Goal: Download file/media

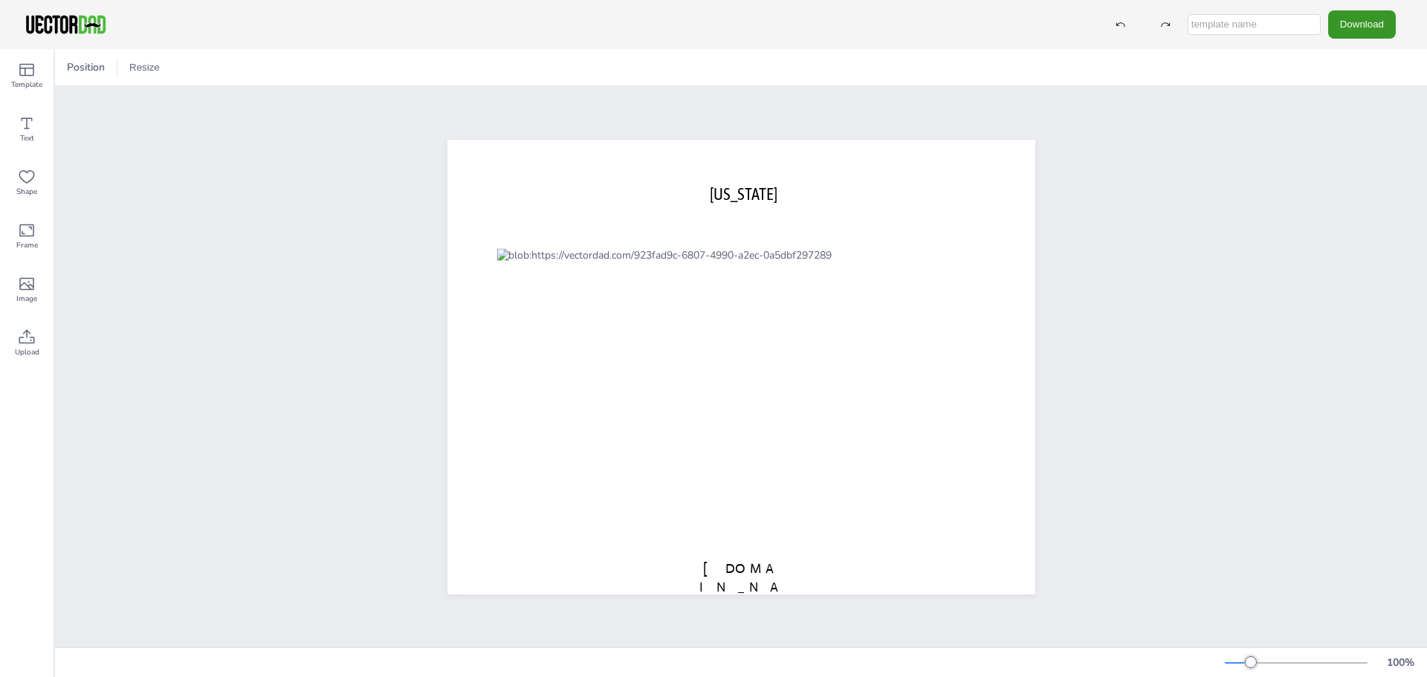
click at [1356, 30] on button "Download" at bounding box center [1362, 23] width 68 height 27
click at [1363, 178] on li "PDF" at bounding box center [1366, 181] width 122 height 30
click at [36, 78] on div "Template" at bounding box center [27, 76] width 54 height 54
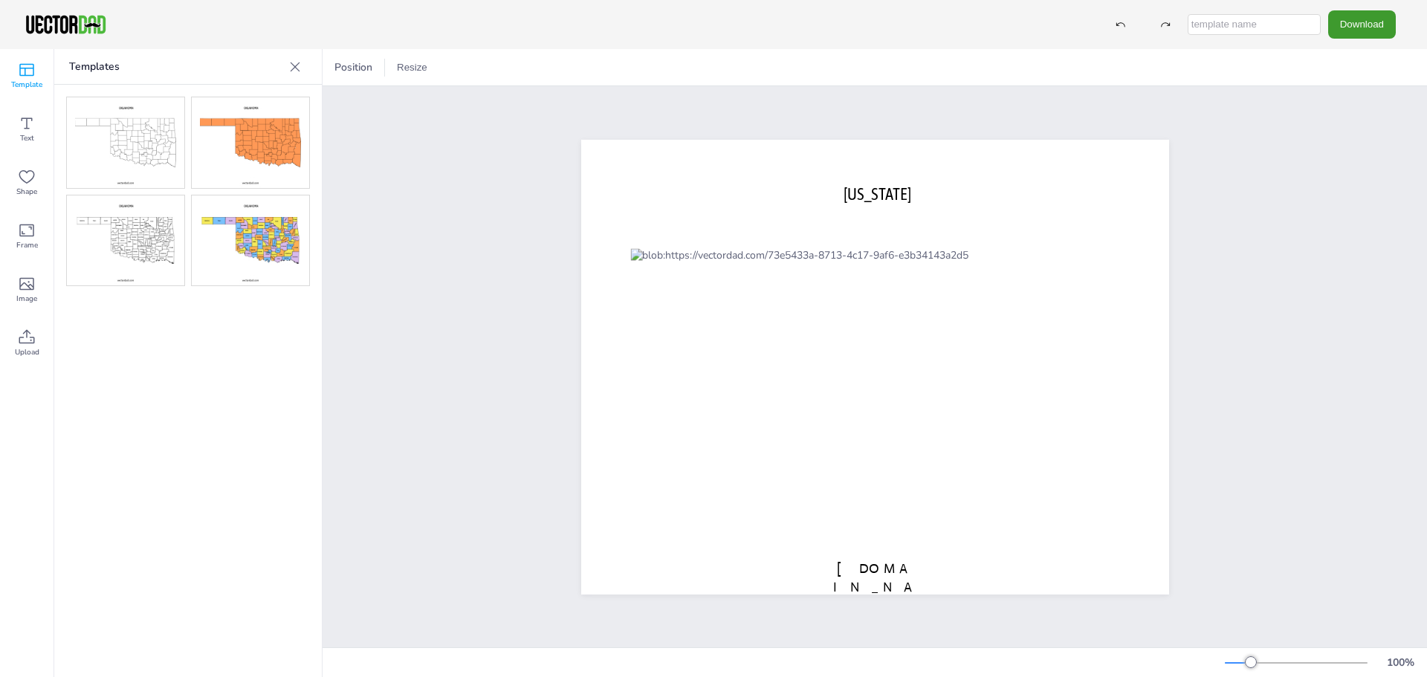
click at [129, 249] on img at bounding box center [125, 240] width 117 height 91
click at [1355, 22] on button "Download" at bounding box center [1362, 23] width 68 height 27
click at [1400, 146] on li "SVG" at bounding box center [1366, 151] width 122 height 30
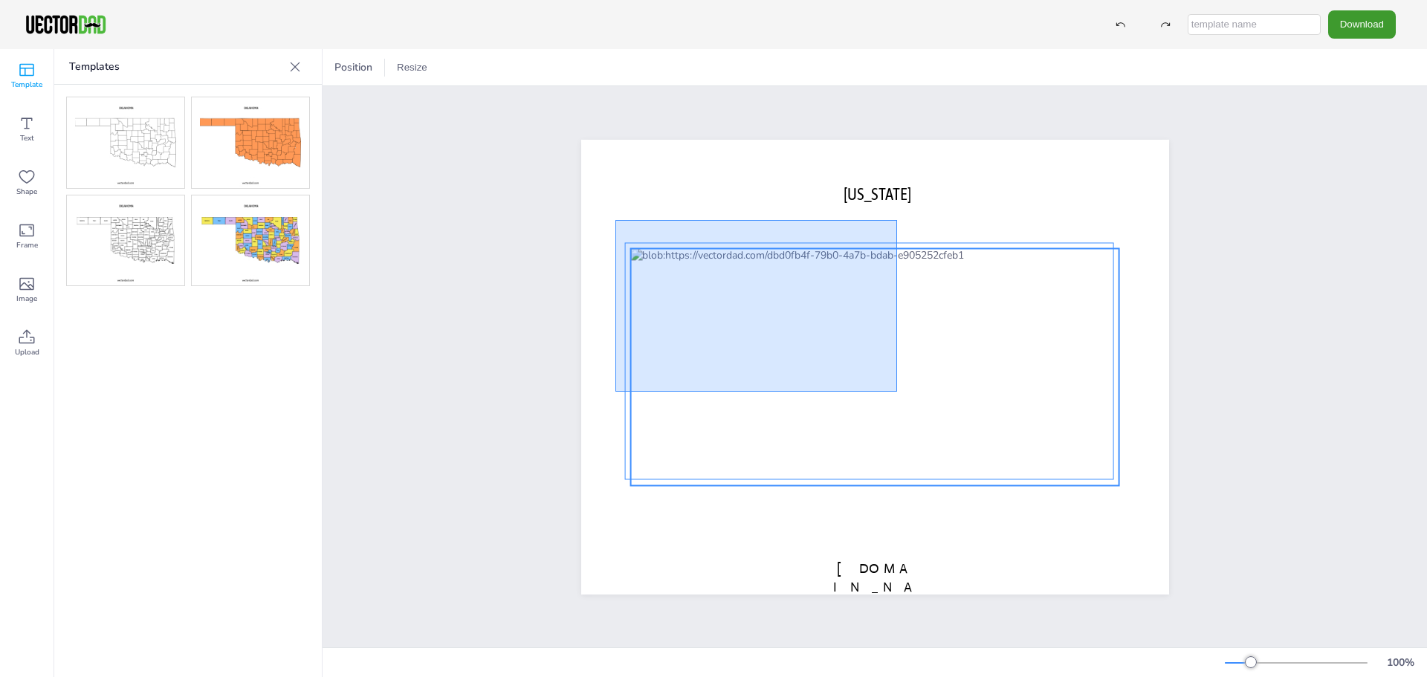
drag, startPoint x: 615, startPoint y: 220, endPoint x: 897, endPoint y: 392, distance: 329.8
click at [897, 140] on div "[US_STATE] [DOMAIN_NAME]" at bounding box center [875, 140] width 588 height 0
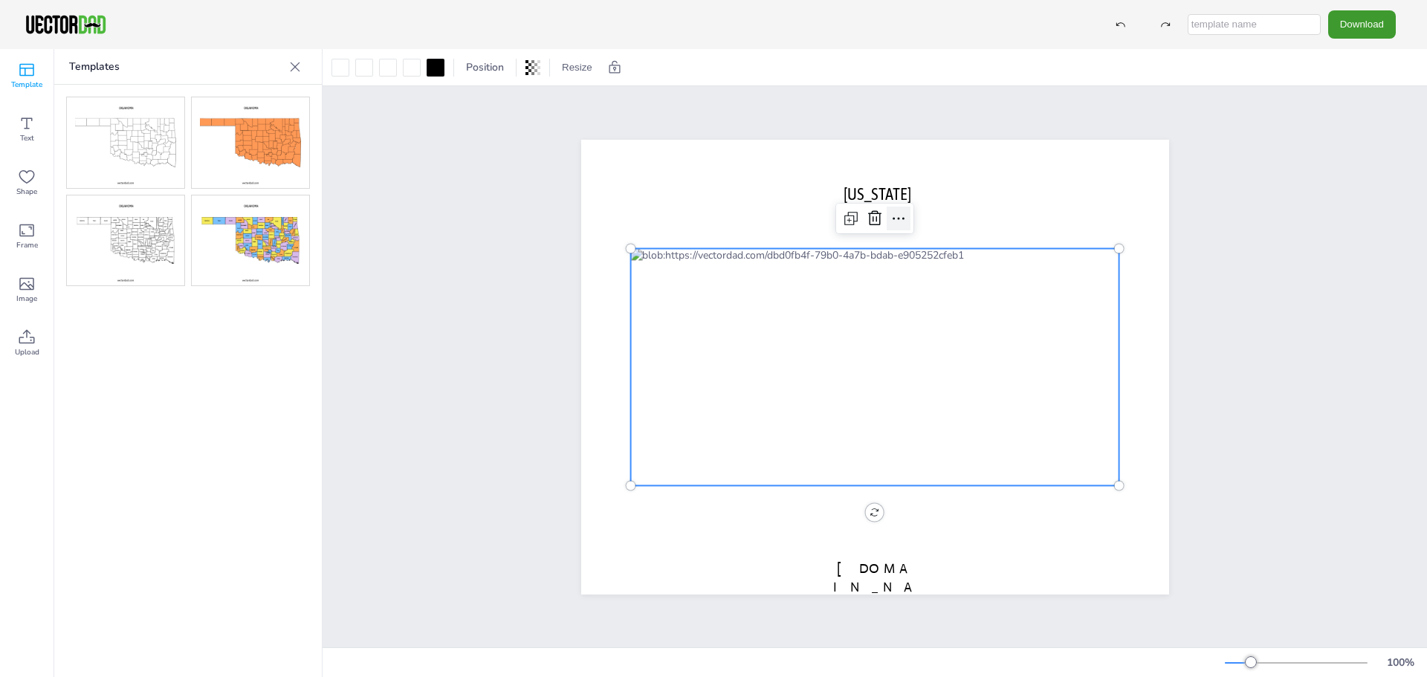
click at [896, 213] on icon at bounding box center [898, 219] width 18 height 18
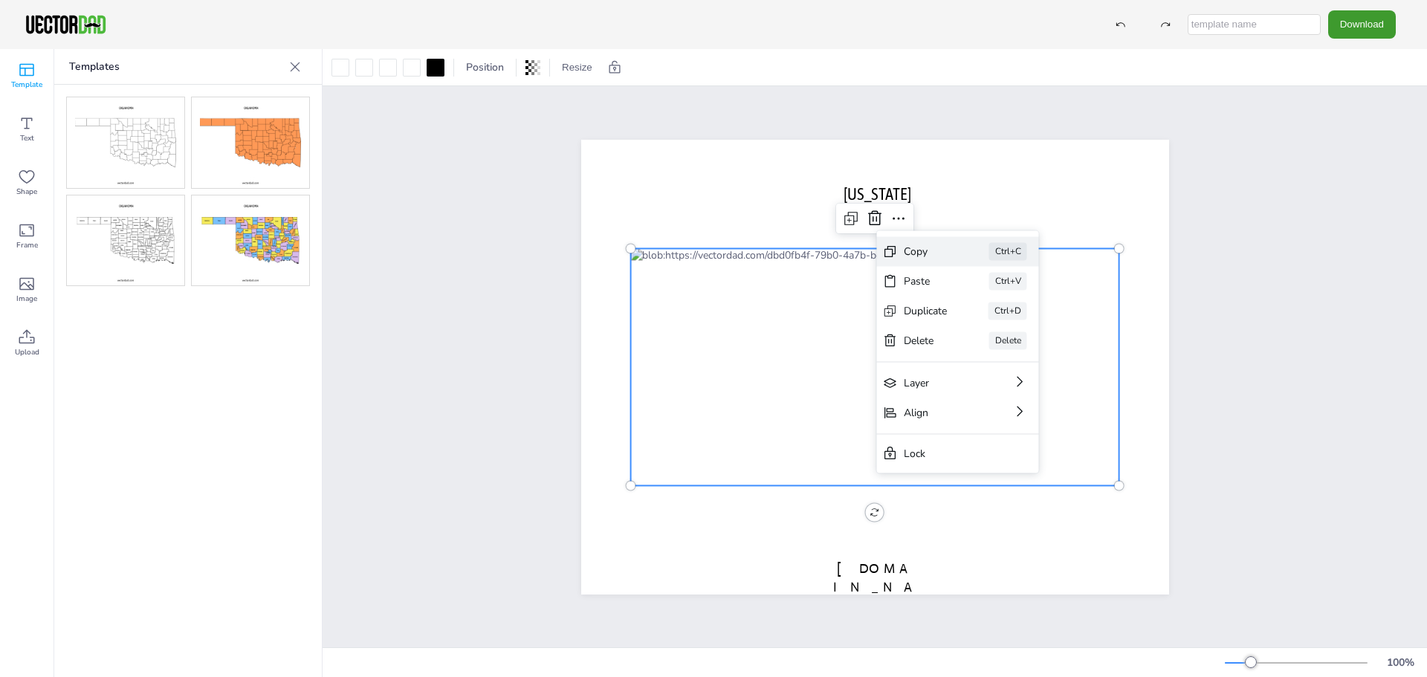
click at [918, 247] on div "Copy" at bounding box center [926, 251] width 44 height 14
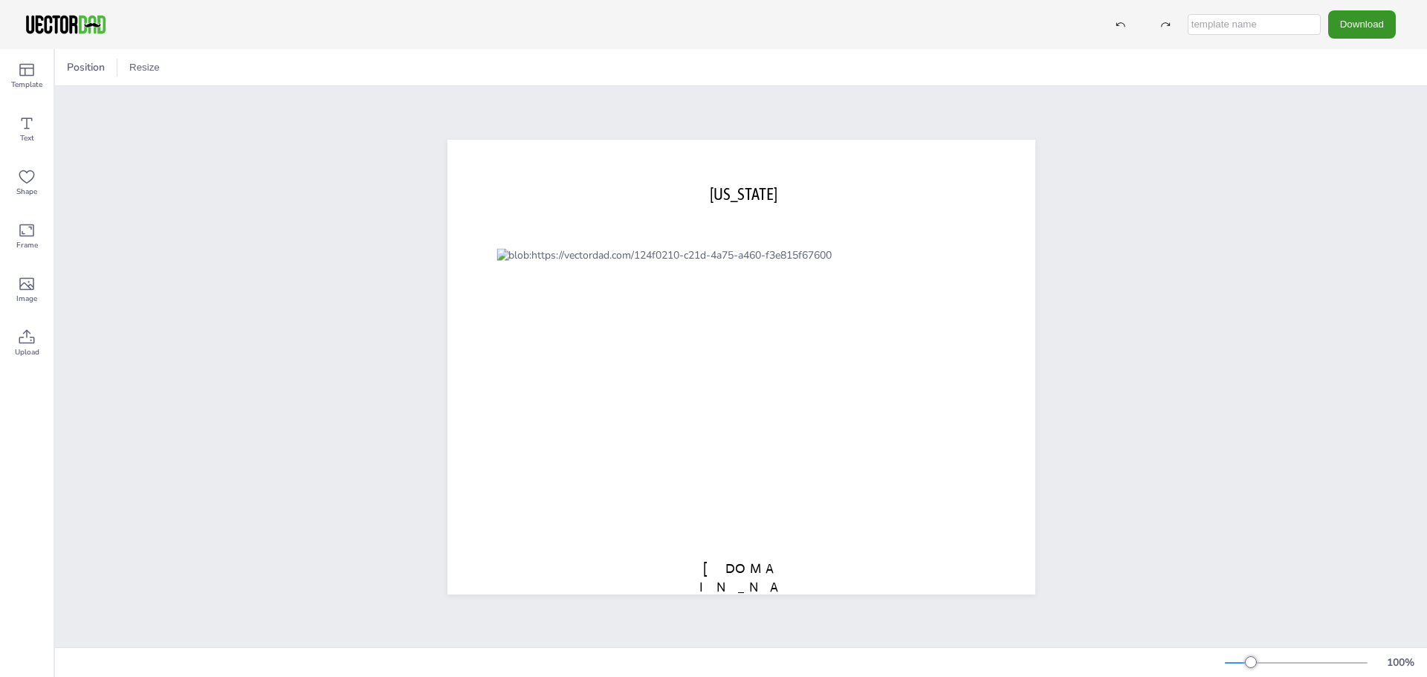
click at [1365, 27] on button "Download" at bounding box center [1362, 23] width 68 height 27
click at [1373, 182] on li "PDF" at bounding box center [1366, 181] width 122 height 30
